Goal: Transaction & Acquisition: Book appointment/travel/reservation

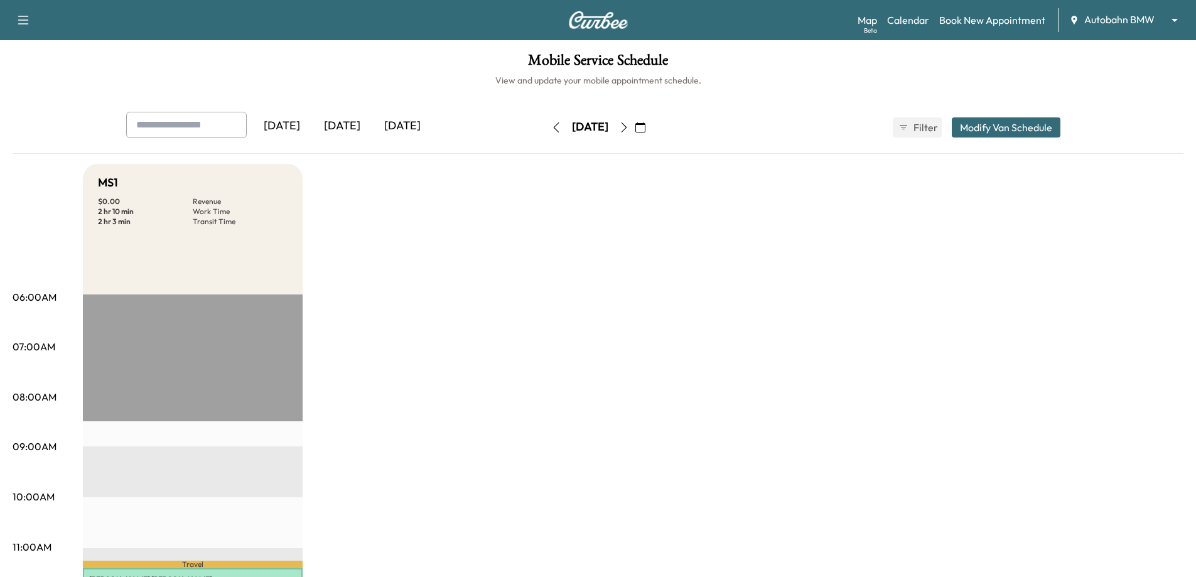
click at [1180, 19] on body "Support Log Out Map Beta Calendar Book New Appointment Autobahn BMW ******** ​ …" at bounding box center [598, 288] width 1196 height 577
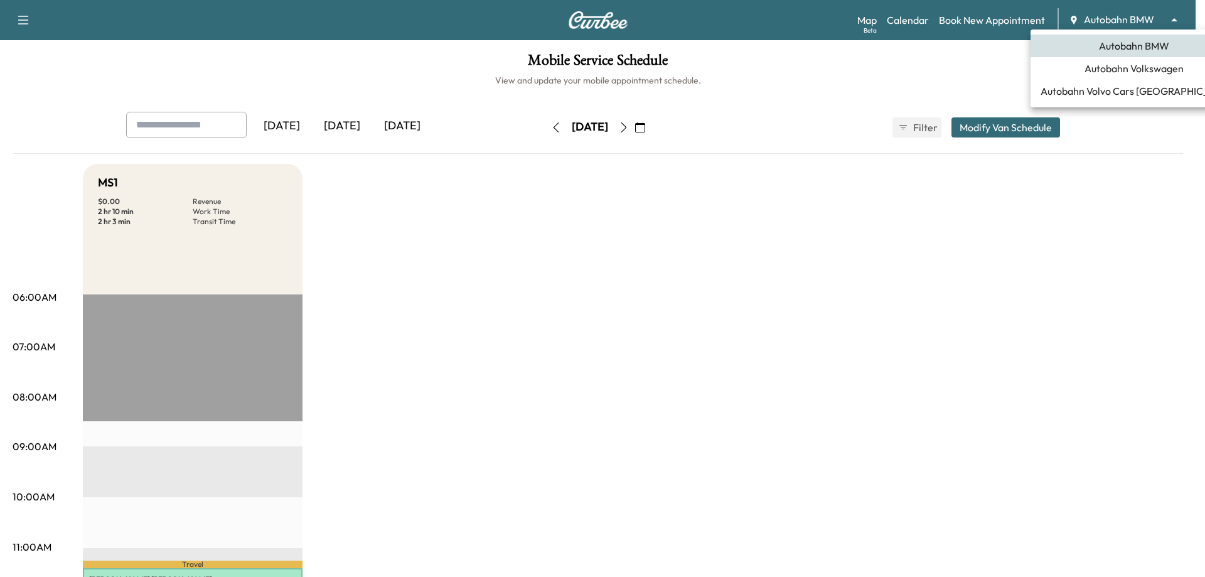
click at [1089, 75] on span "Autobahn Volkswagen" at bounding box center [1133, 68] width 99 height 15
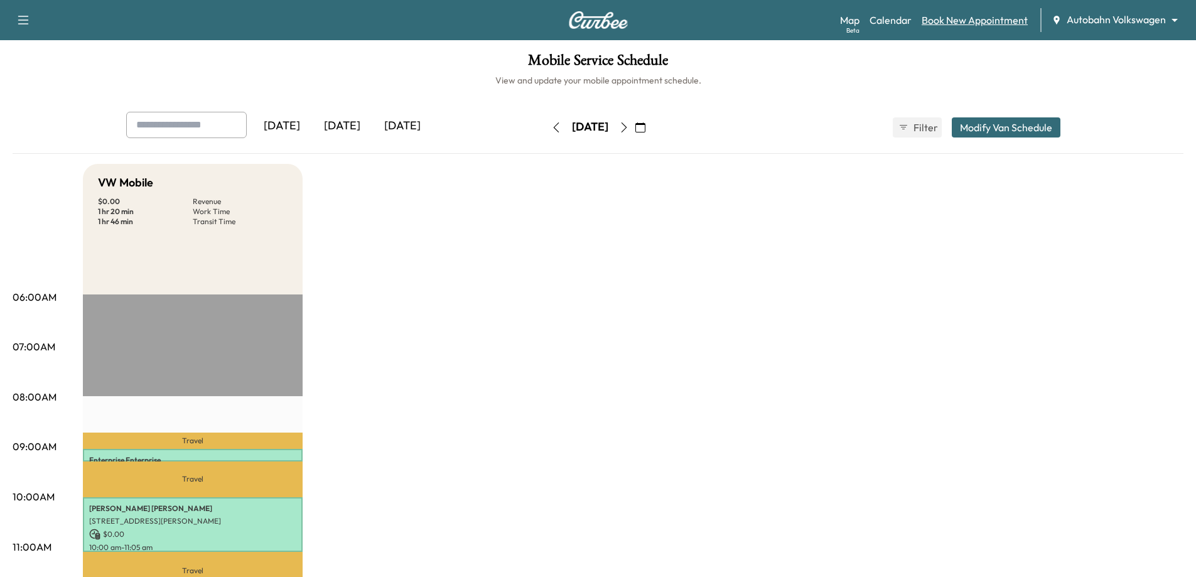
click at [959, 21] on link "Book New Appointment" at bounding box center [974, 20] width 106 height 15
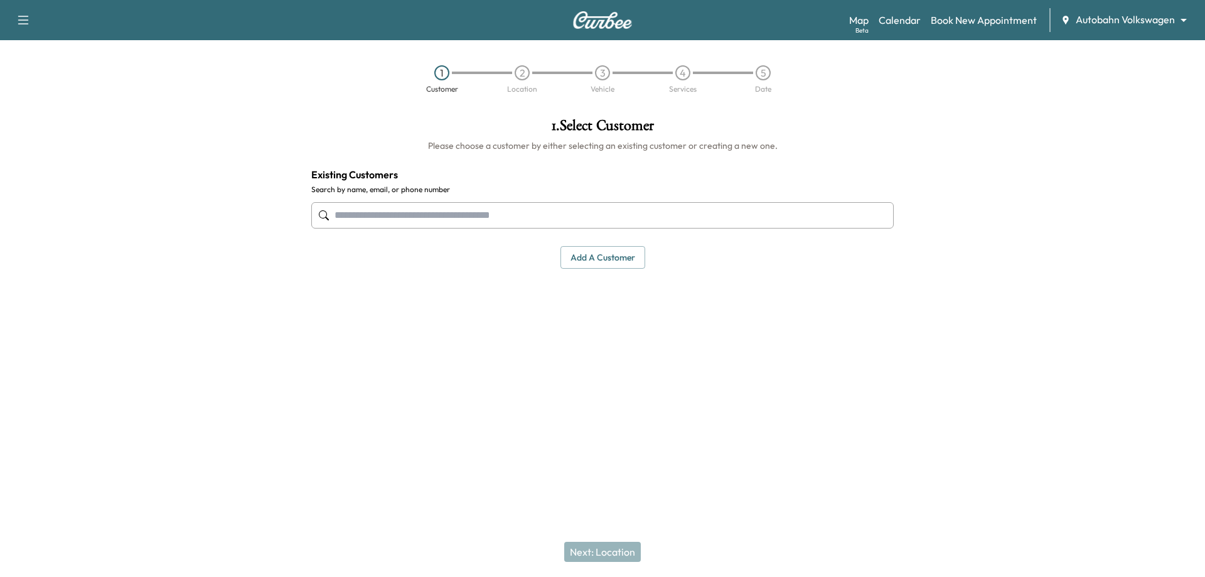
paste input "**********"
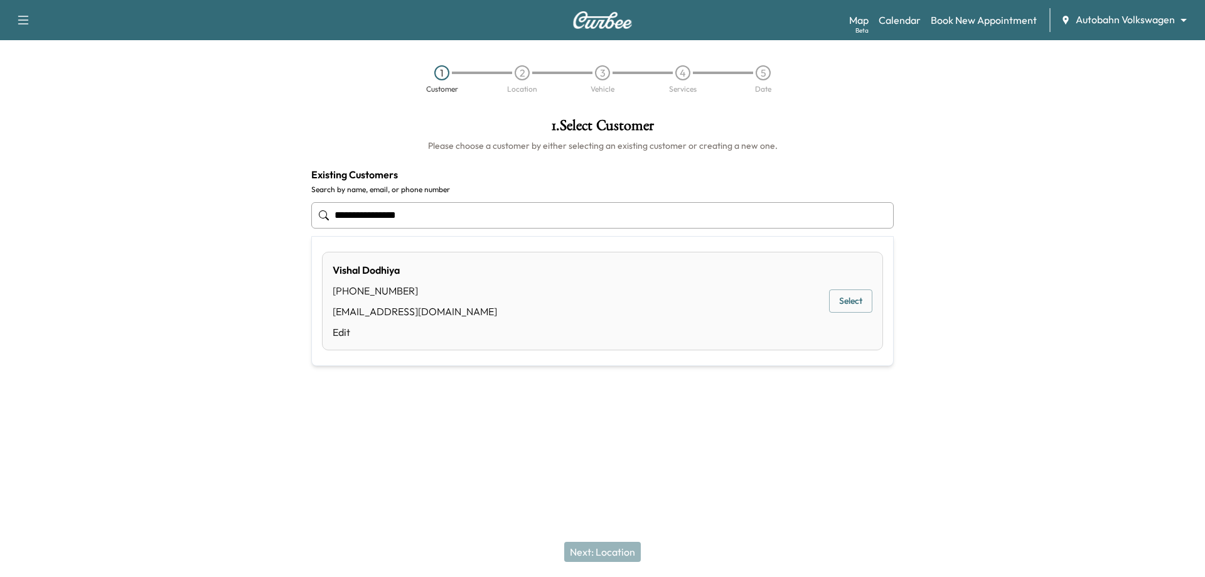
click at [511, 305] on div "[PERSON_NAME] [PHONE_NUMBER] [EMAIL_ADDRESS][DOMAIN_NAME] Edit Select" at bounding box center [602, 301] width 561 height 99
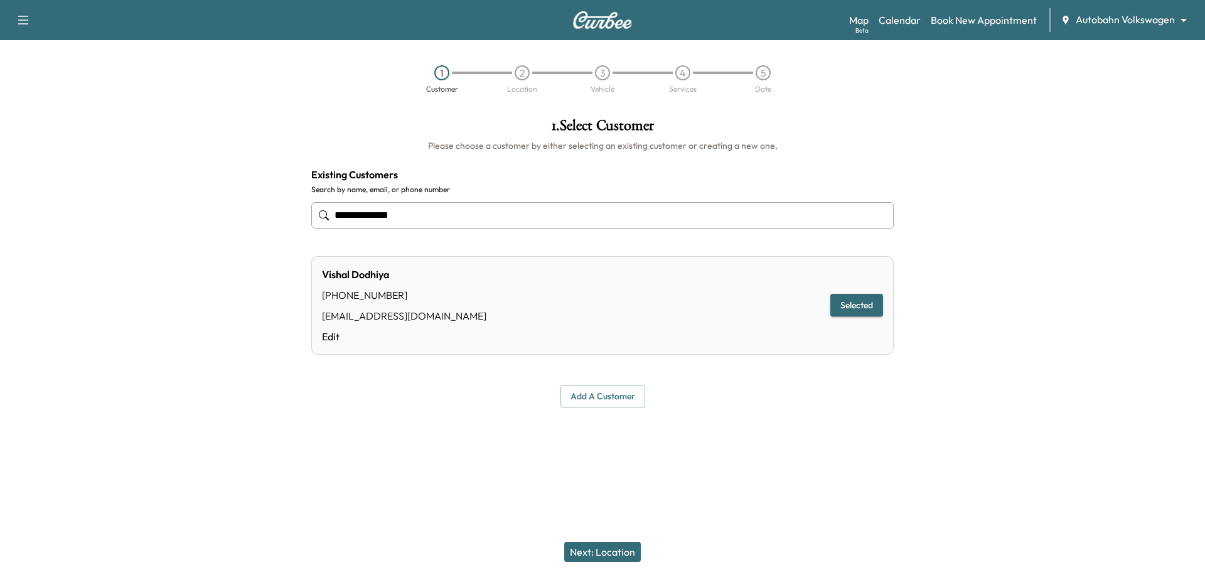
type input "**********"
click at [614, 552] on button "Next: Location" at bounding box center [602, 552] width 77 height 20
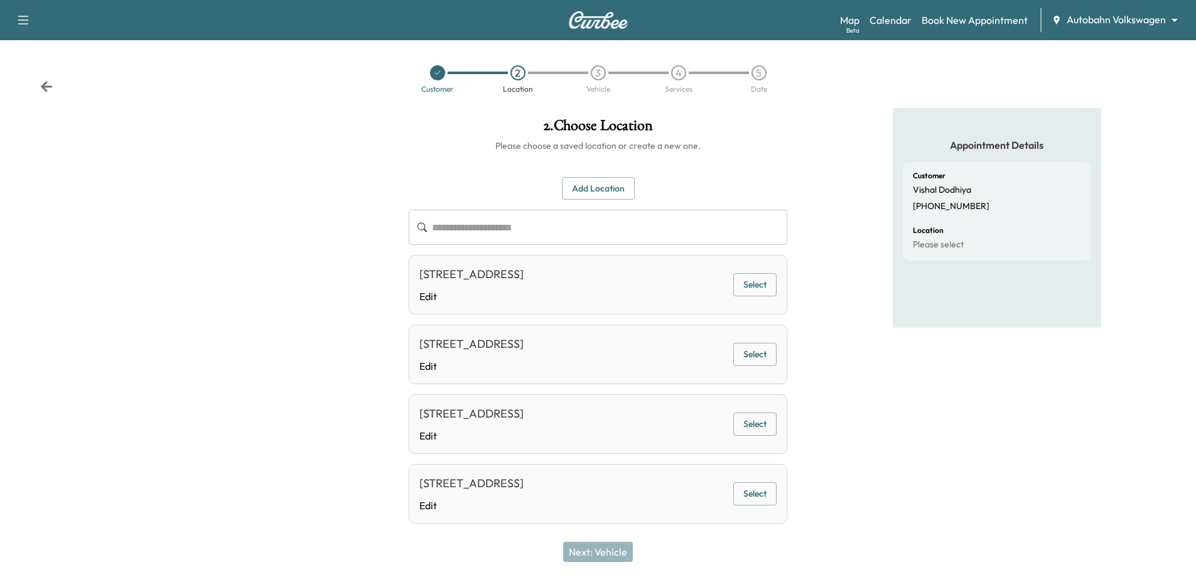
click at [761, 279] on button "Select" at bounding box center [754, 284] width 43 height 23
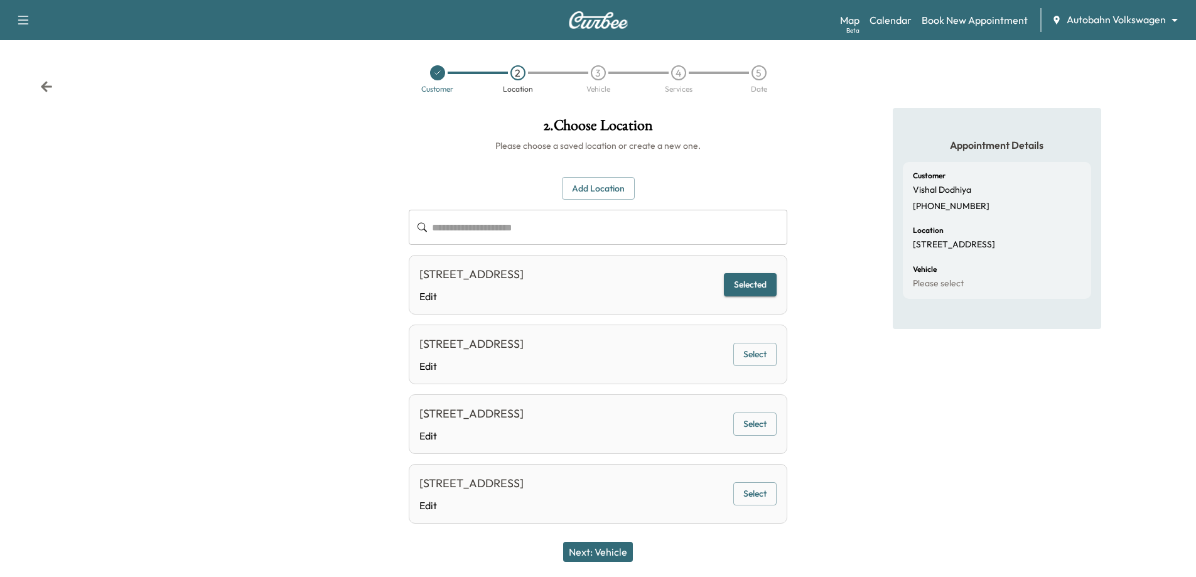
click at [608, 559] on button "Next: Vehicle" at bounding box center [598, 552] width 70 height 20
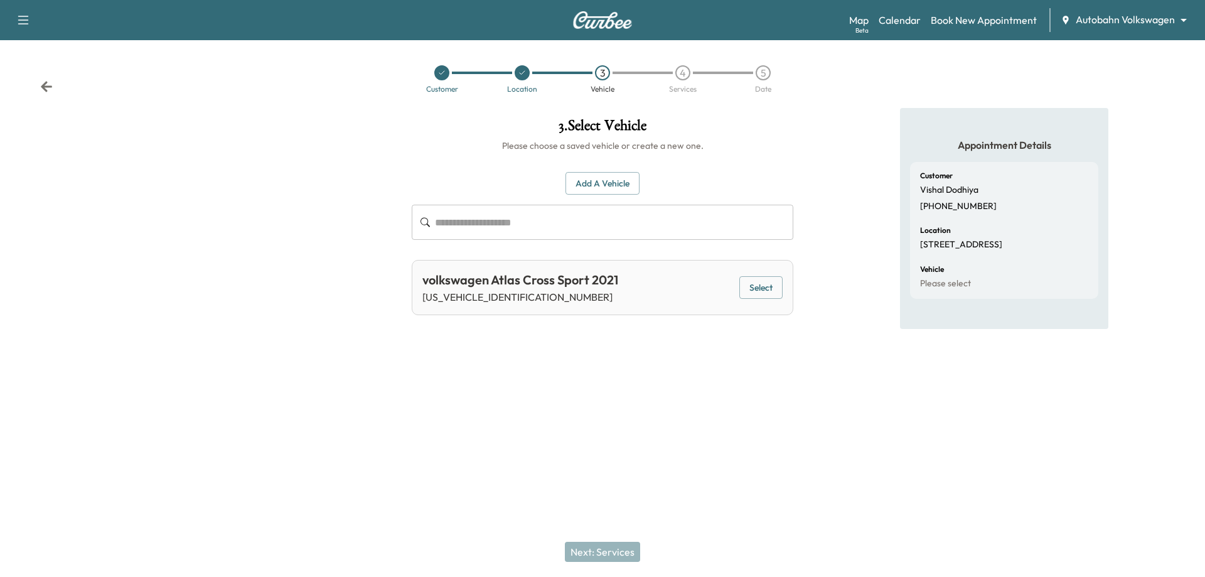
click at [767, 288] on button "Select" at bounding box center [760, 287] width 43 height 23
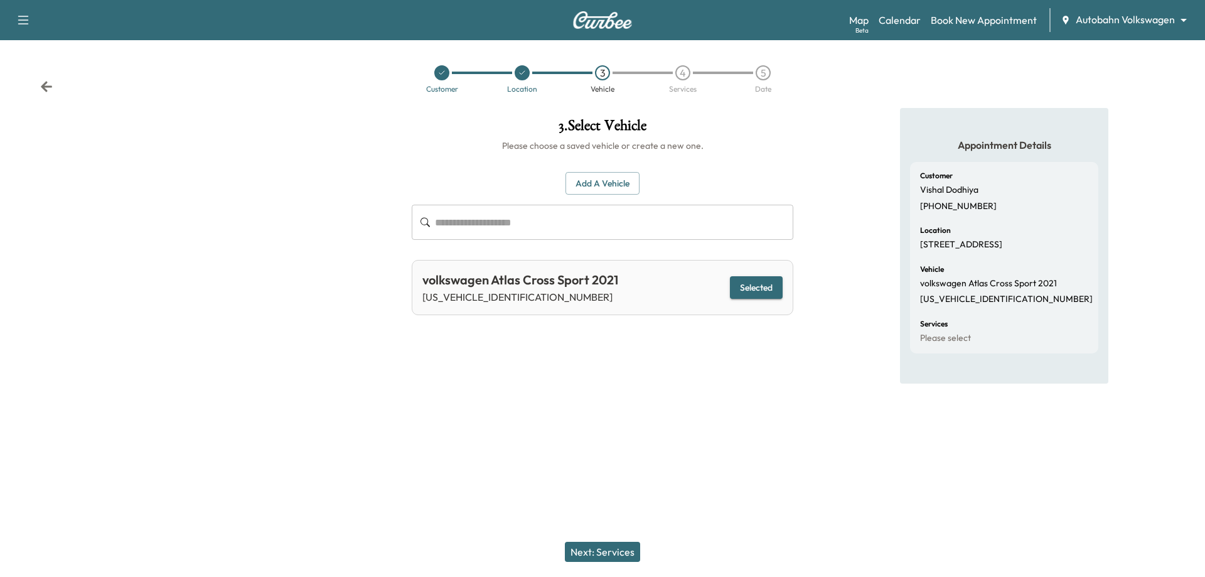
click at [589, 552] on button "Next: Services" at bounding box center [602, 552] width 75 height 20
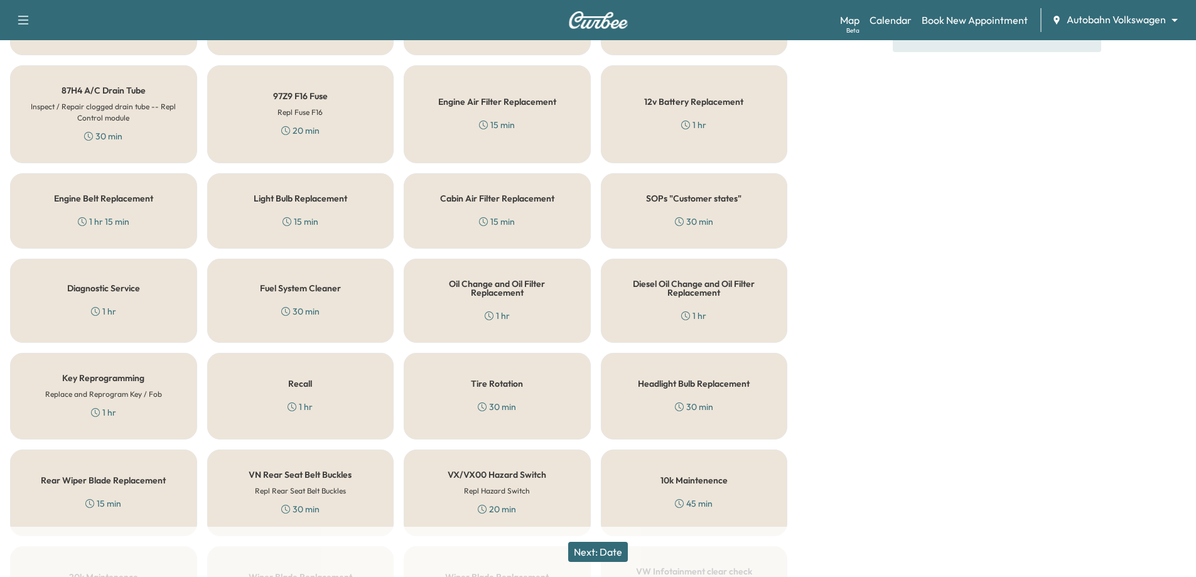
scroll to position [377, 0]
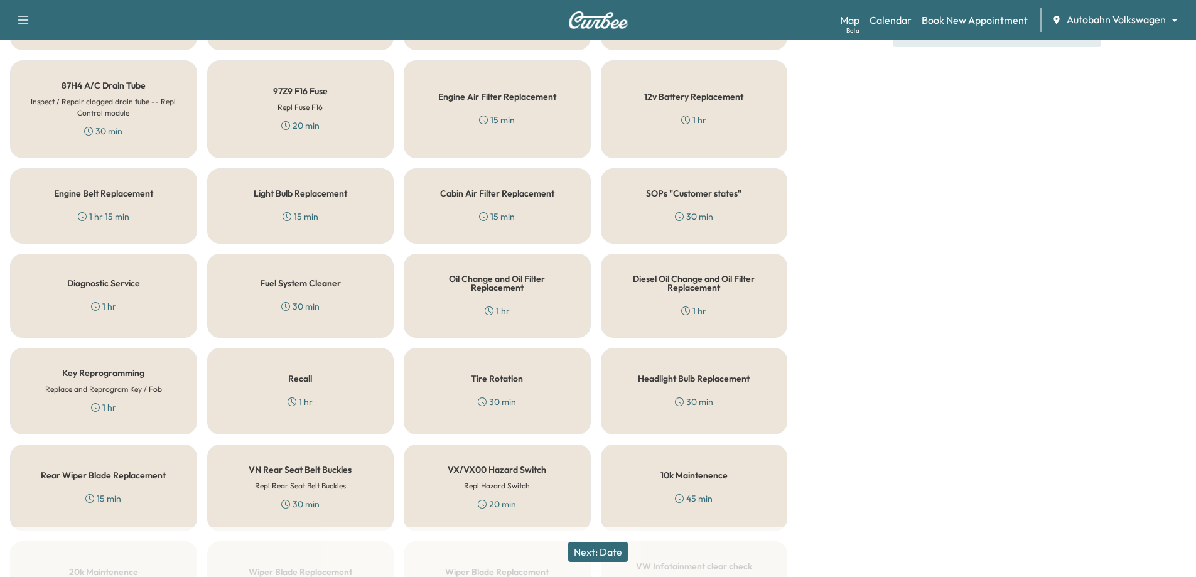
click at [526, 297] on div "Oil Change and Oil Filter Replacement 1 hr" at bounding box center [497, 296] width 187 height 84
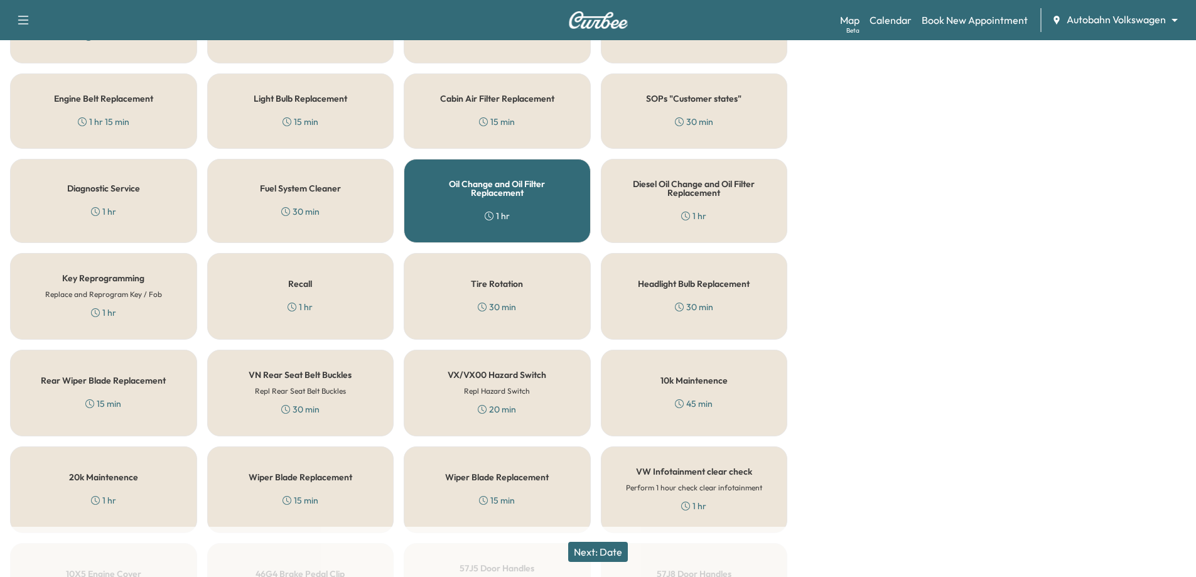
scroll to position [628, 0]
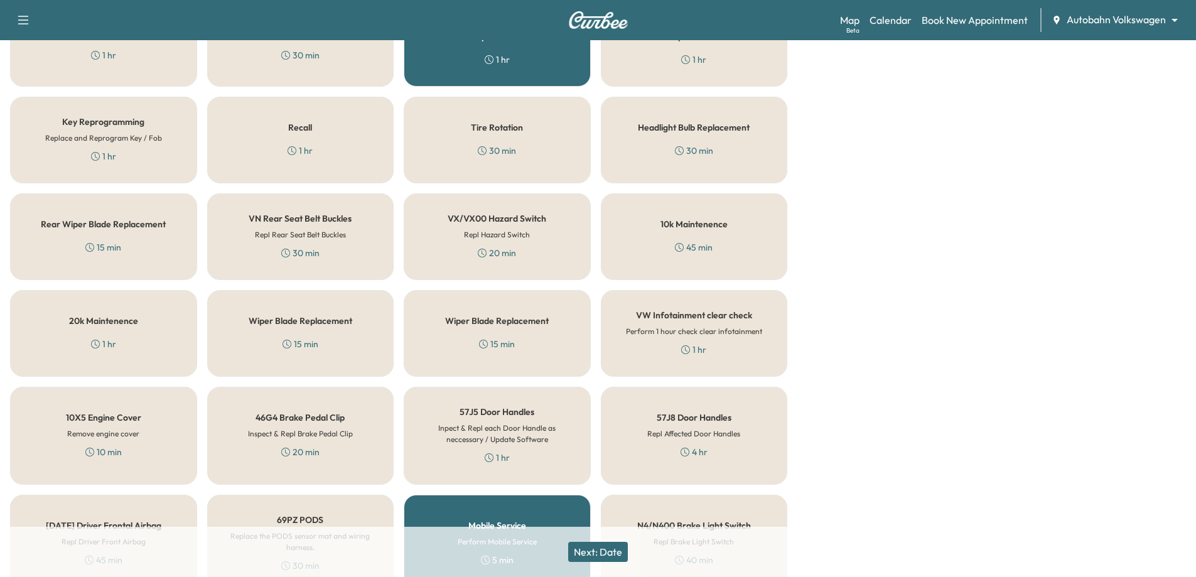
click at [599, 544] on button "Next: Date" at bounding box center [598, 552] width 60 height 20
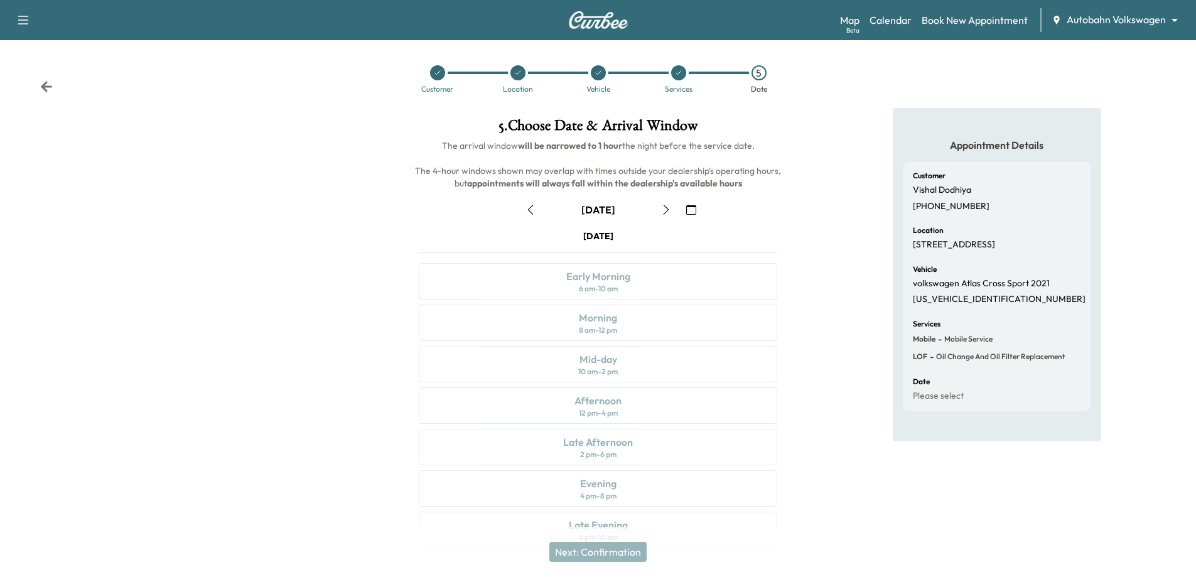
click at [693, 205] on icon "button" at bounding box center [691, 210] width 10 height 10
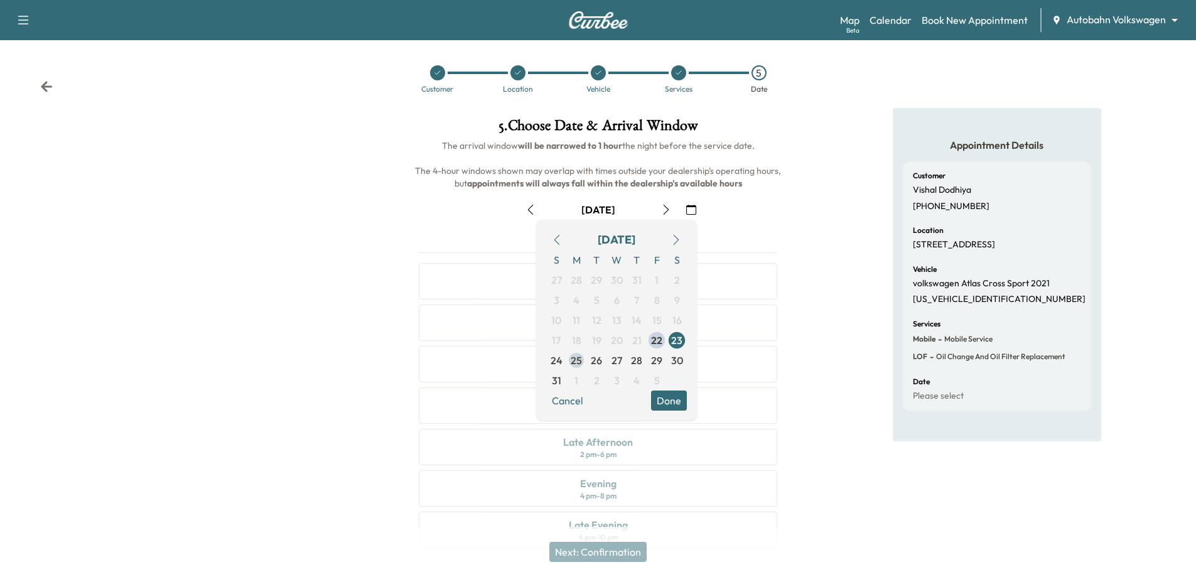
click at [575, 356] on span "25" at bounding box center [575, 360] width 11 height 15
click at [821, 235] on div "Appointment Details Customer [PERSON_NAME] [PHONE_NUMBER] Location [STREET_ADDR…" at bounding box center [996, 335] width 399 height 455
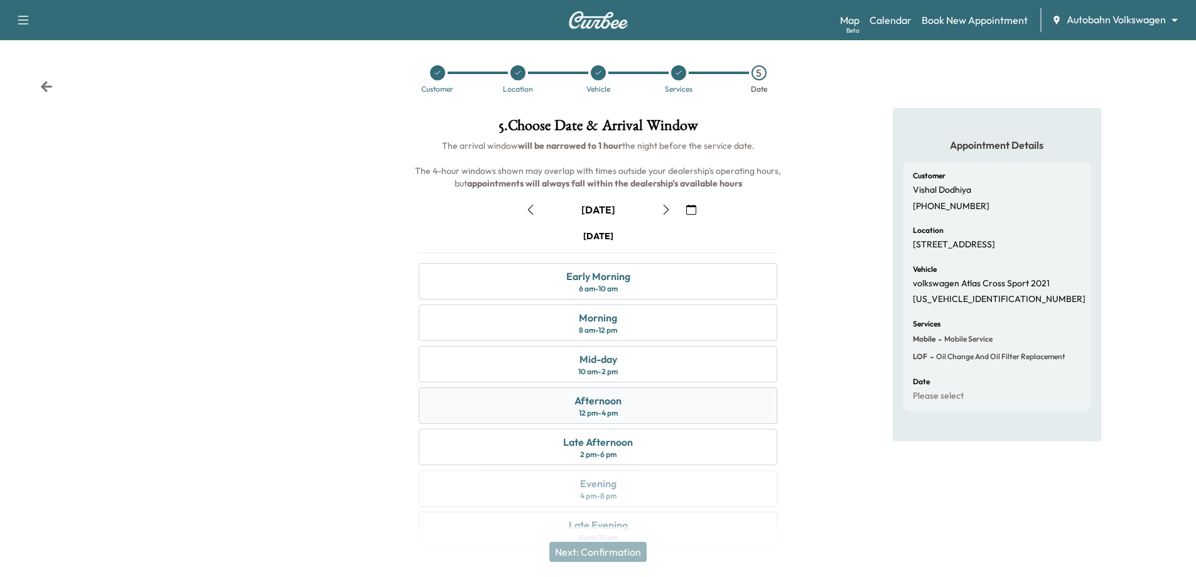
click at [470, 402] on div "Afternoon 12 pm - 4 pm" at bounding box center [598, 405] width 358 height 36
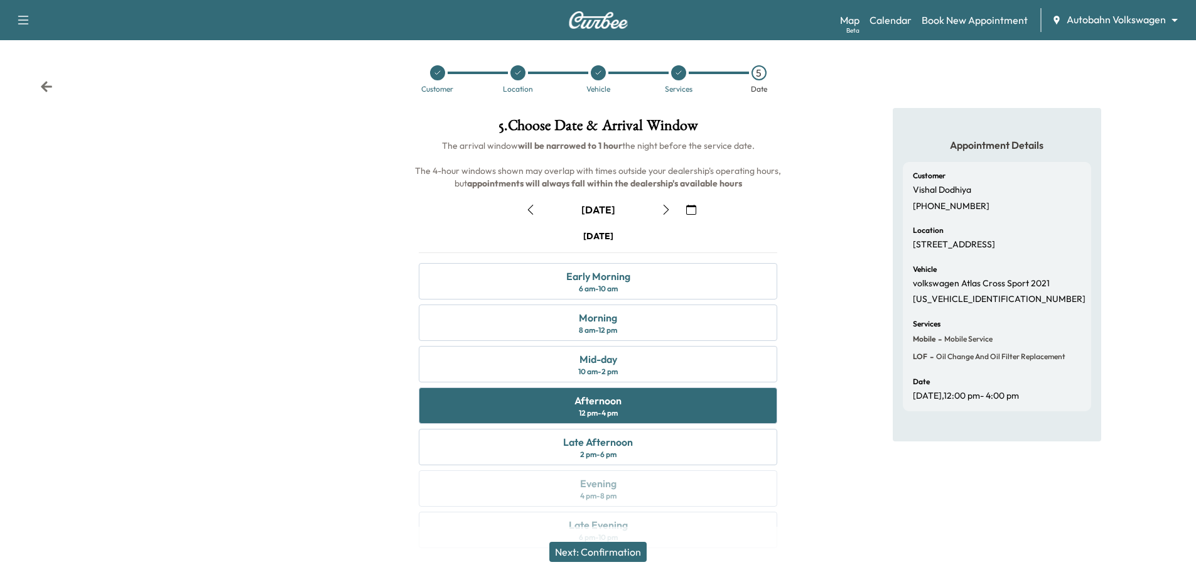
scroll to position [26, 0]
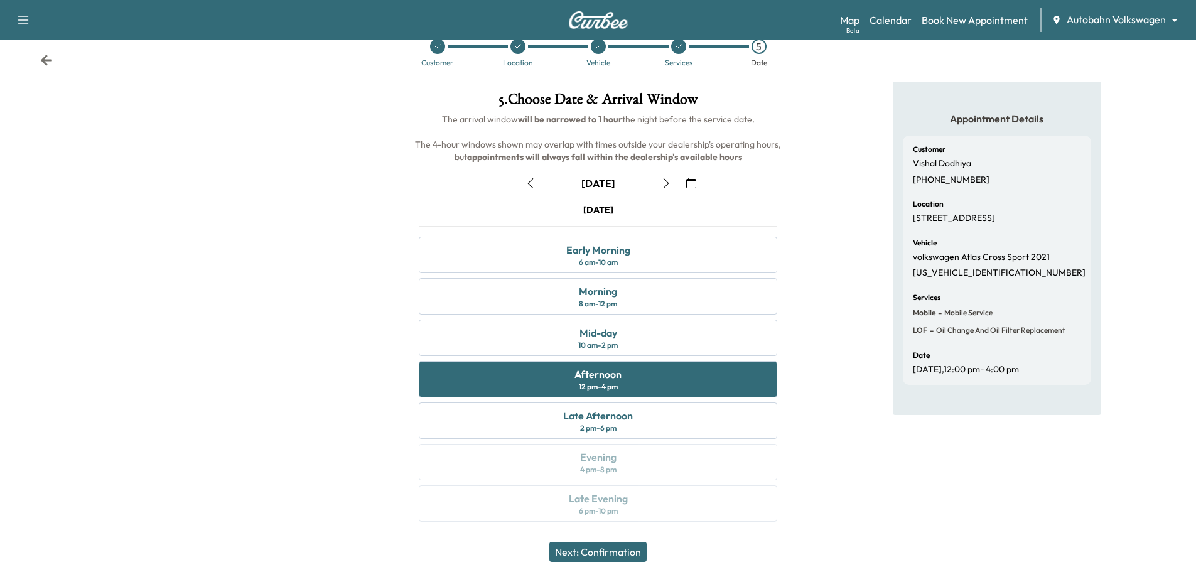
click at [641, 554] on button "Next: Confirmation" at bounding box center [597, 552] width 97 height 20
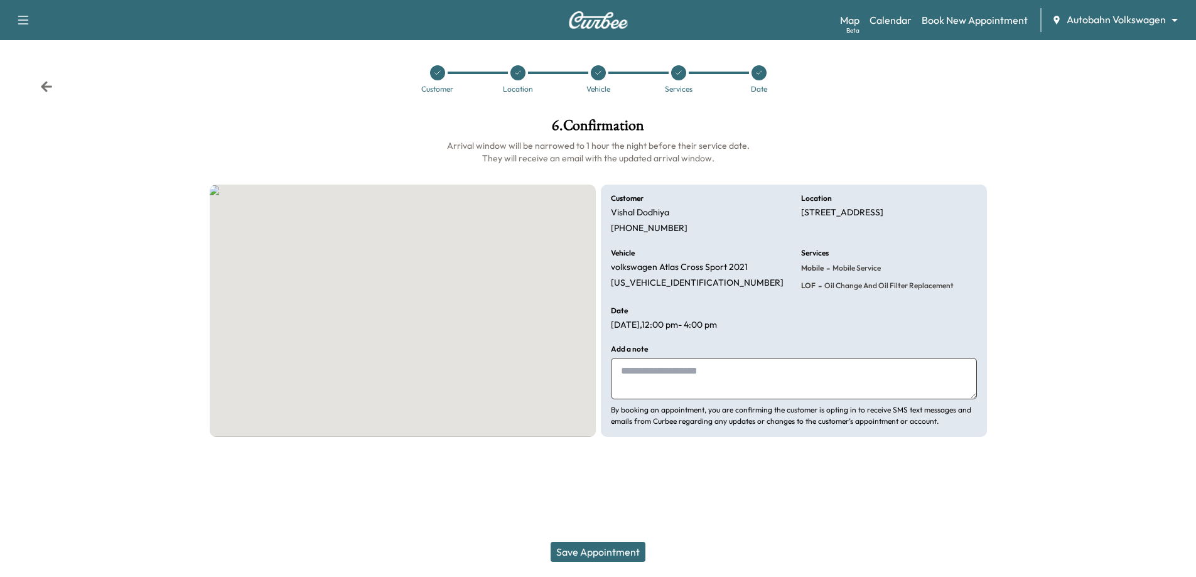
scroll to position [0, 0]
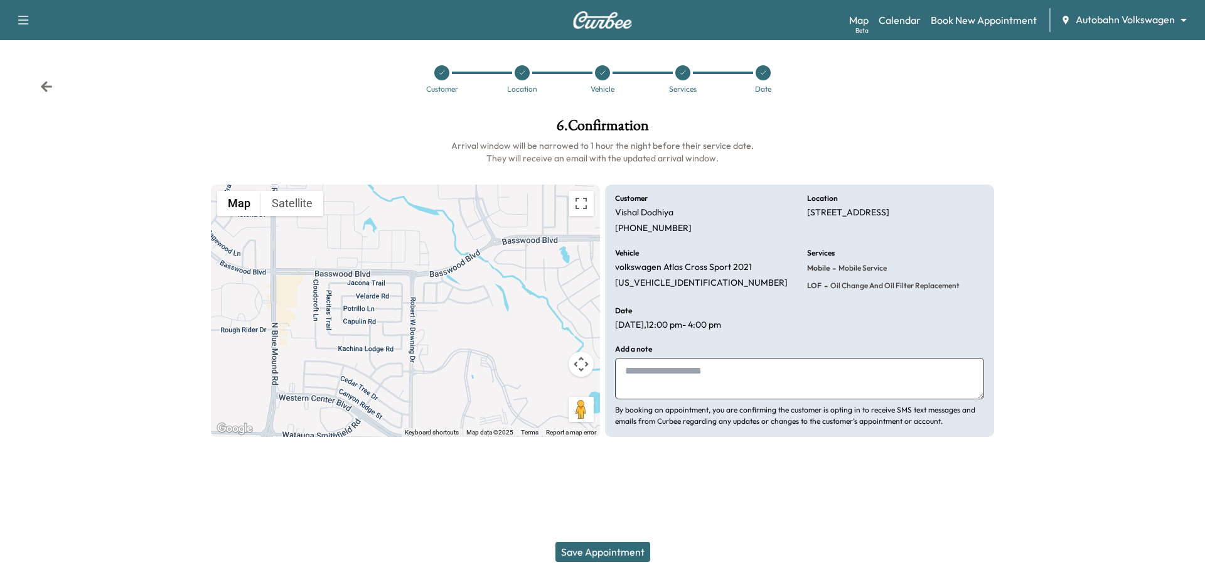
click at [704, 378] on textarea at bounding box center [799, 378] width 369 height 41
type textarea "**********"
click at [581, 553] on button "Save Appointment" at bounding box center [602, 552] width 95 height 20
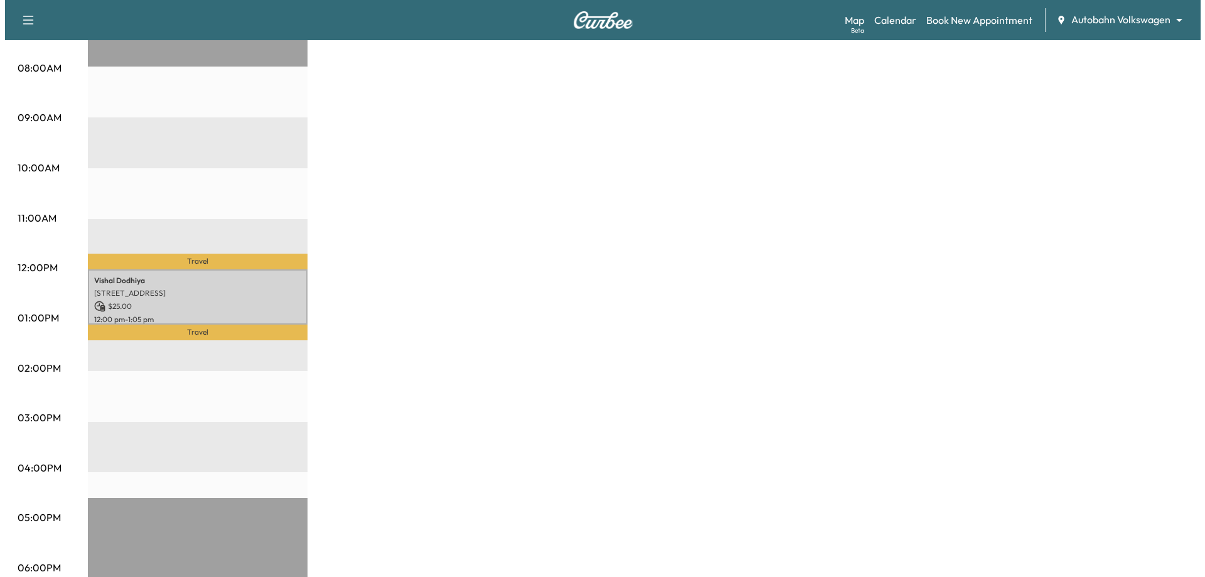
scroll to position [377, 0]
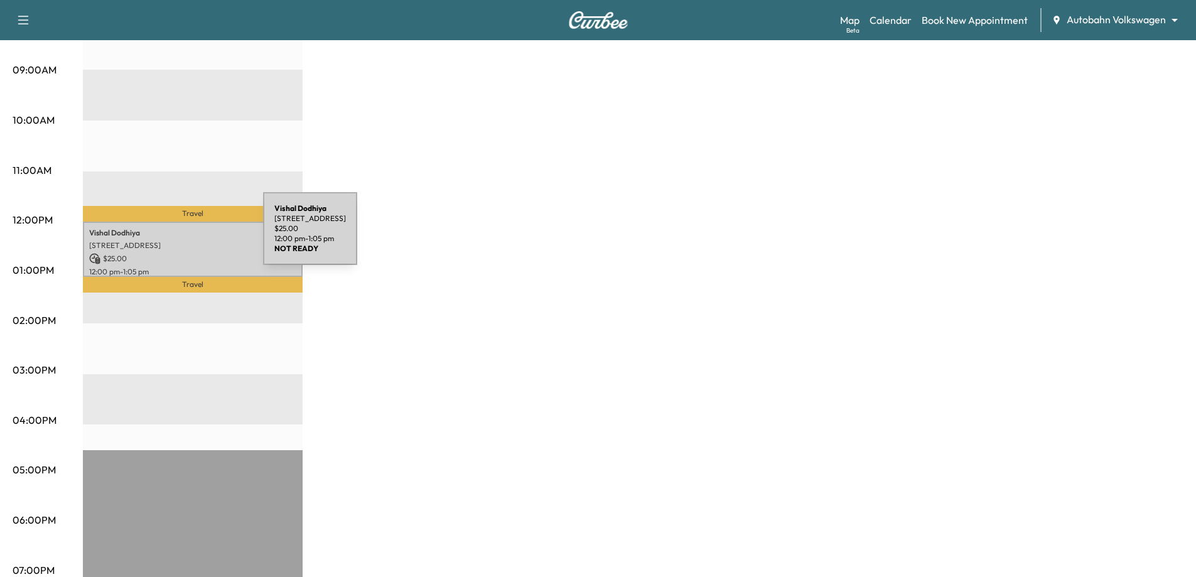
click at [169, 236] on div "[PERSON_NAME] [STREET_ADDRESS] $ 25.00 12:00 pm - 1:05 pm" at bounding box center [193, 249] width 220 height 55
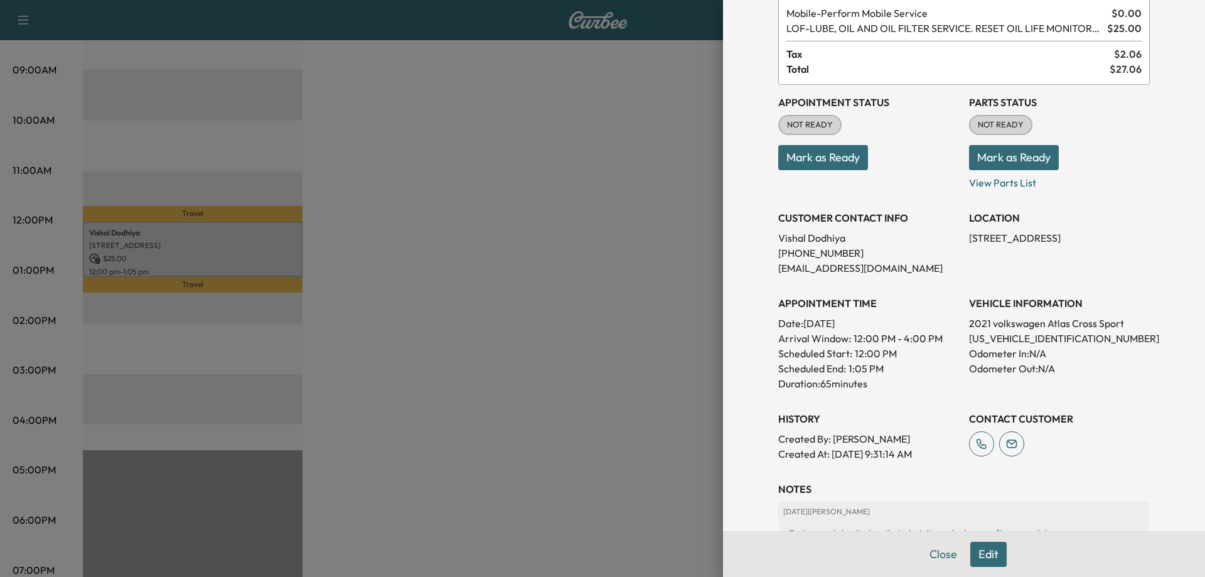
scroll to position [188, 0]
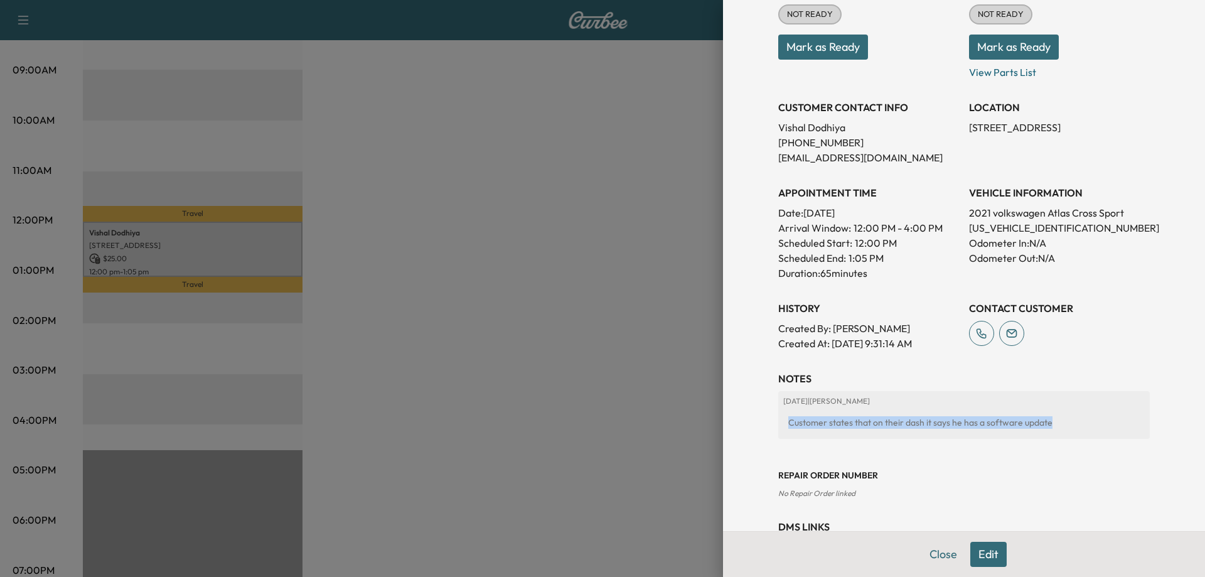
drag, startPoint x: 779, startPoint y: 422, endPoint x: 1127, endPoint y: 434, distance: 348.5
click at [1127, 434] on div "[DATE] | [PERSON_NAME] Customer states that on their dash it says he has a soft…" at bounding box center [964, 415] width 372 height 48
copy div "Customer states that on their dash it says he has a software update"
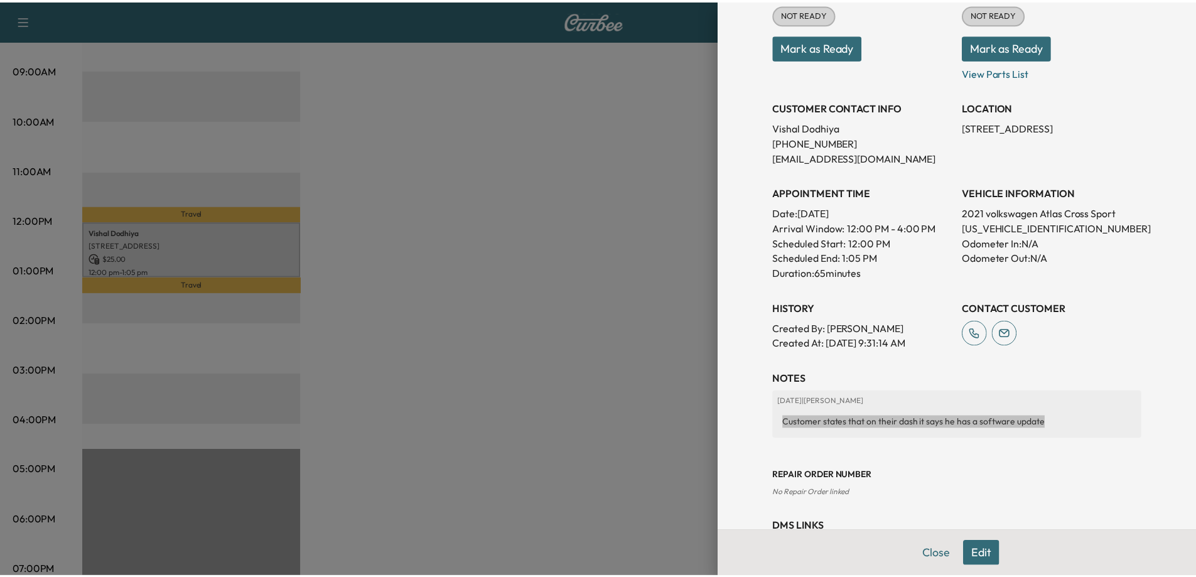
scroll to position [0, 0]
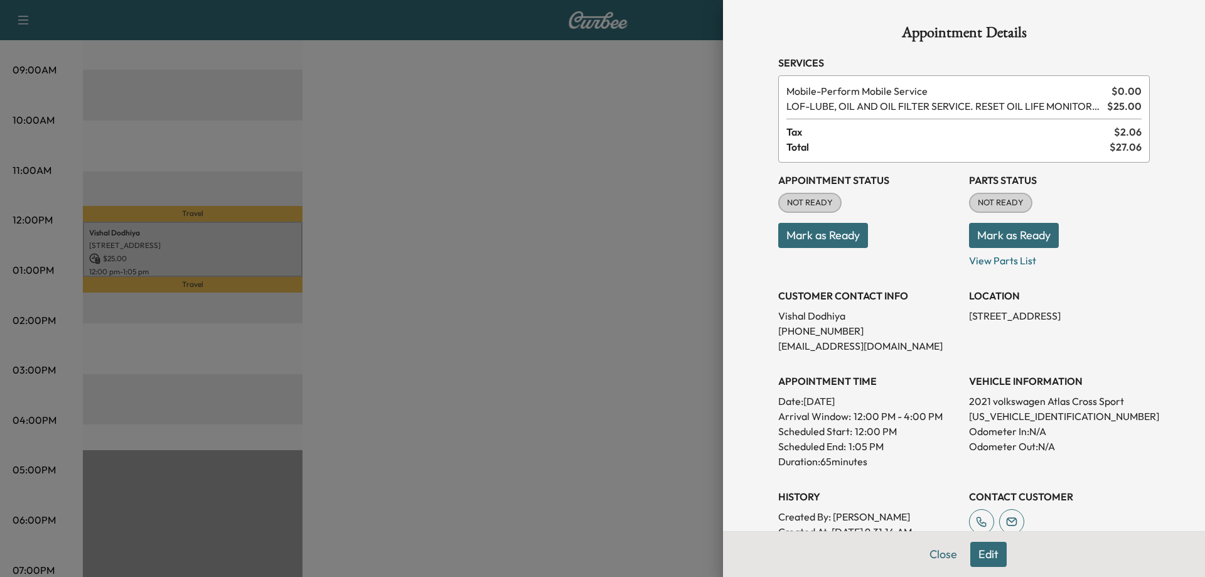
click at [522, 308] on div at bounding box center [602, 288] width 1205 height 577
